Goal: Navigation & Orientation: Understand site structure

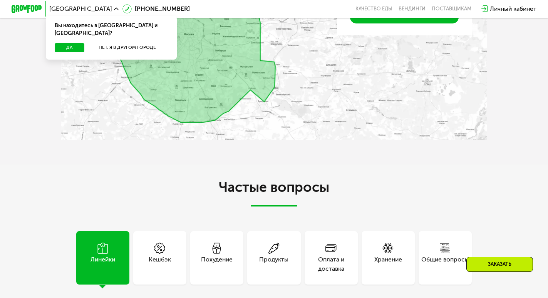
scroll to position [1999, 0]
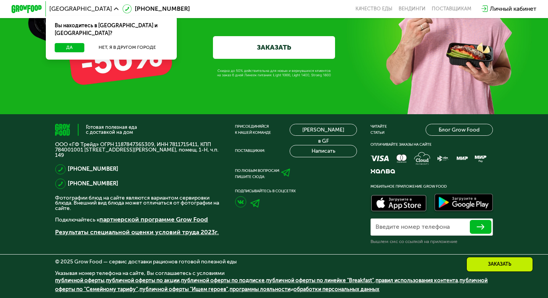
click at [92, 291] on link "публичной оферты по "Семейному тарифу"" at bounding box center [271, 285] width 432 height 16
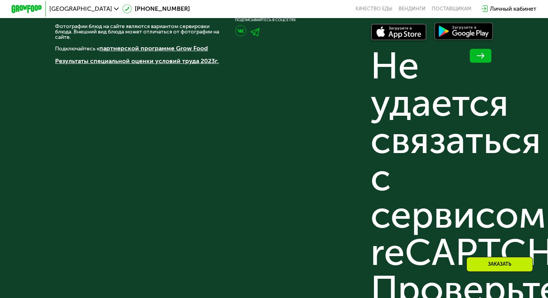
scroll to position [2508, 0]
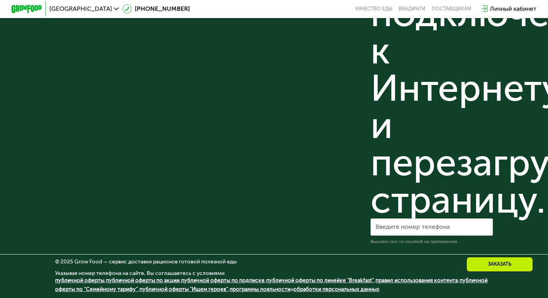
click at [290, 289] on link "программы лояльности" at bounding box center [259, 289] width 61 height 7
click at [411, 279] on link "правил использования контента" at bounding box center [416, 280] width 82 height 7
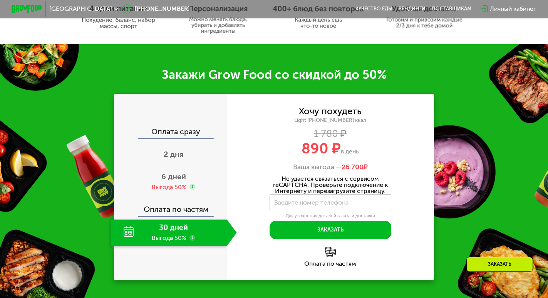
scroll to position [0, 0]
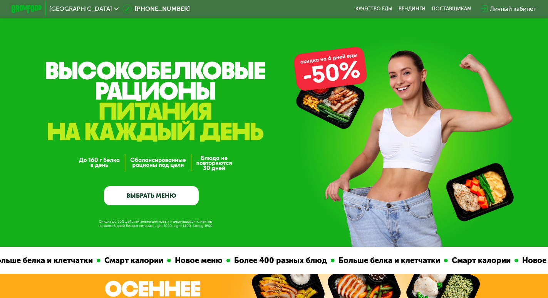
click at [145, 194] on link "ВЫБРАТЬ МЕНЮ" at bounding box center [151, 195] width 95 height 19
click at [157, 192] on link "ВЫБРАТЬ МЕНЮ" at bounding box center [151, 195] width 95 height 19
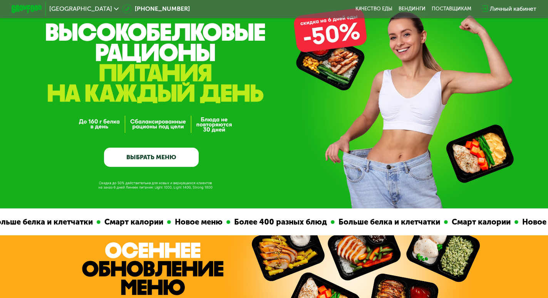
click at [156, 118] on div "GrowFood — доставка правильного питания ВЫБРАТЬ МЕНЮ" at bounding box center [151, 108] width 95 height 118
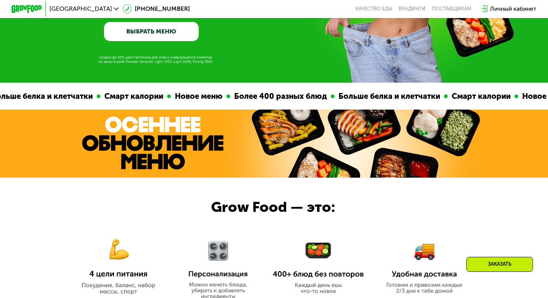
scroll to position [280, 0]
